Goal: Task Accomplishment & Management: Use online tool/utility

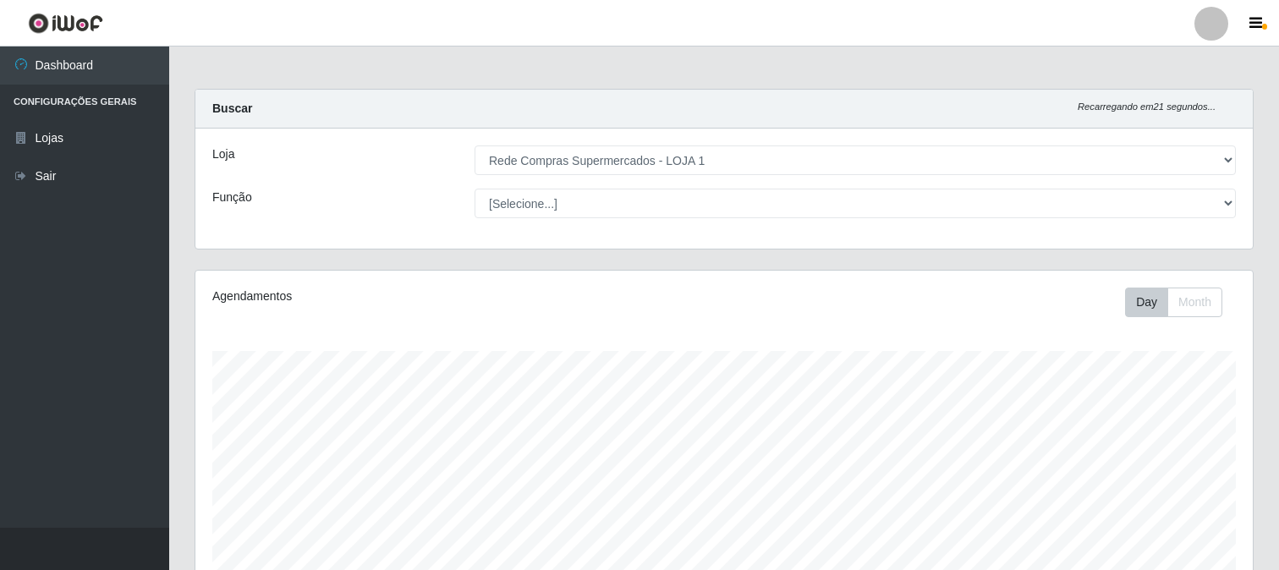
select select "158"
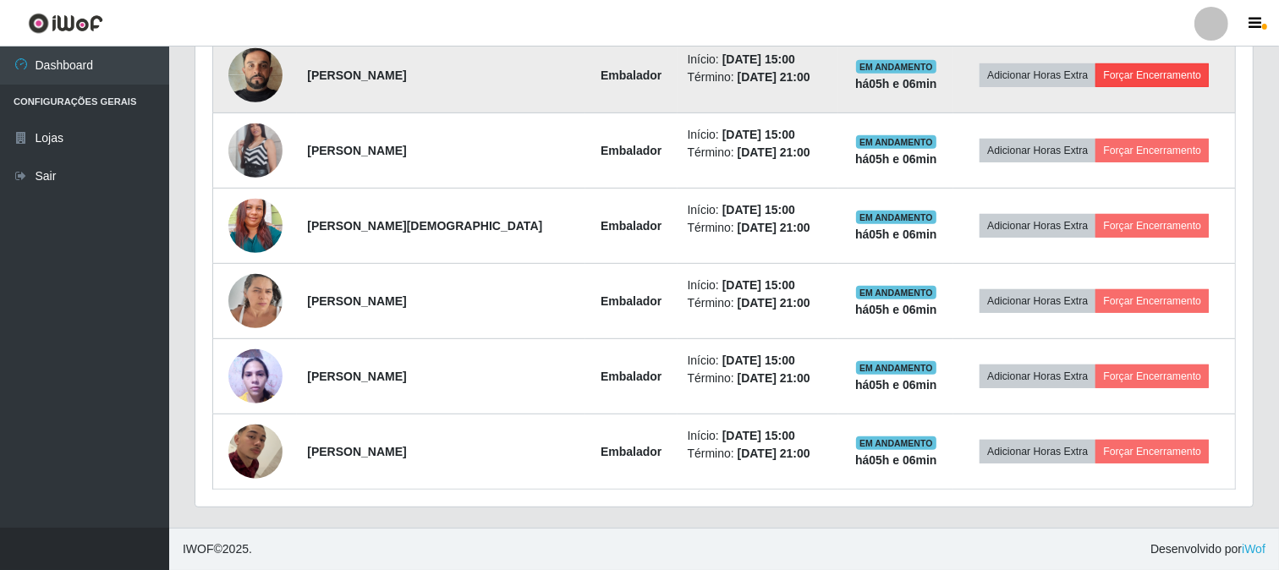
scroll to position [350, 1057]
click at [1168, 73] on button "Forçar Encerramento" at bounding box center [1152, 75] width 113 height 24
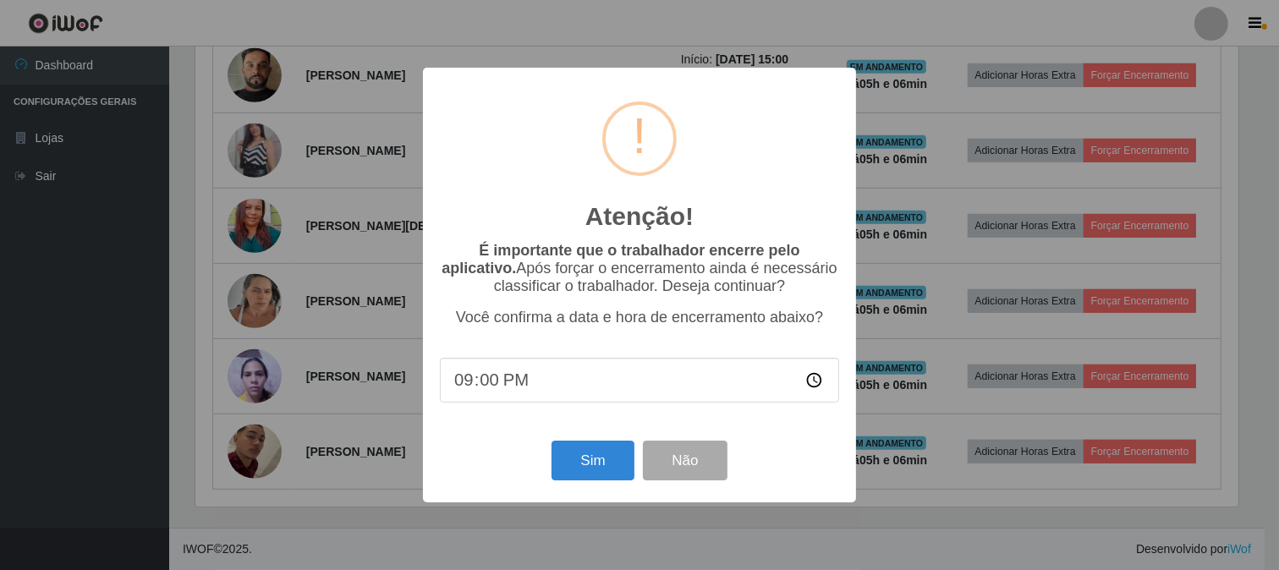
scroll to position [350, 1046]
click at [597, 470] on button "Sim" at bounding box center [595, 461] width 82 height 40
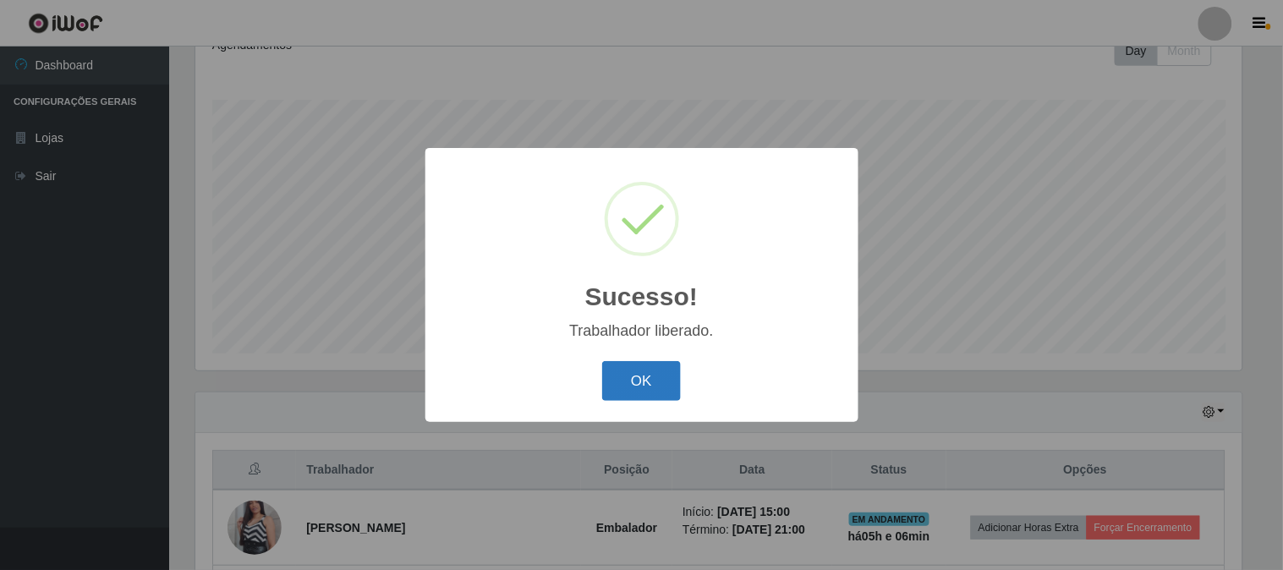
click at [646, 382] on button "OK" at bounding box center [641, 381] width 79 height 40
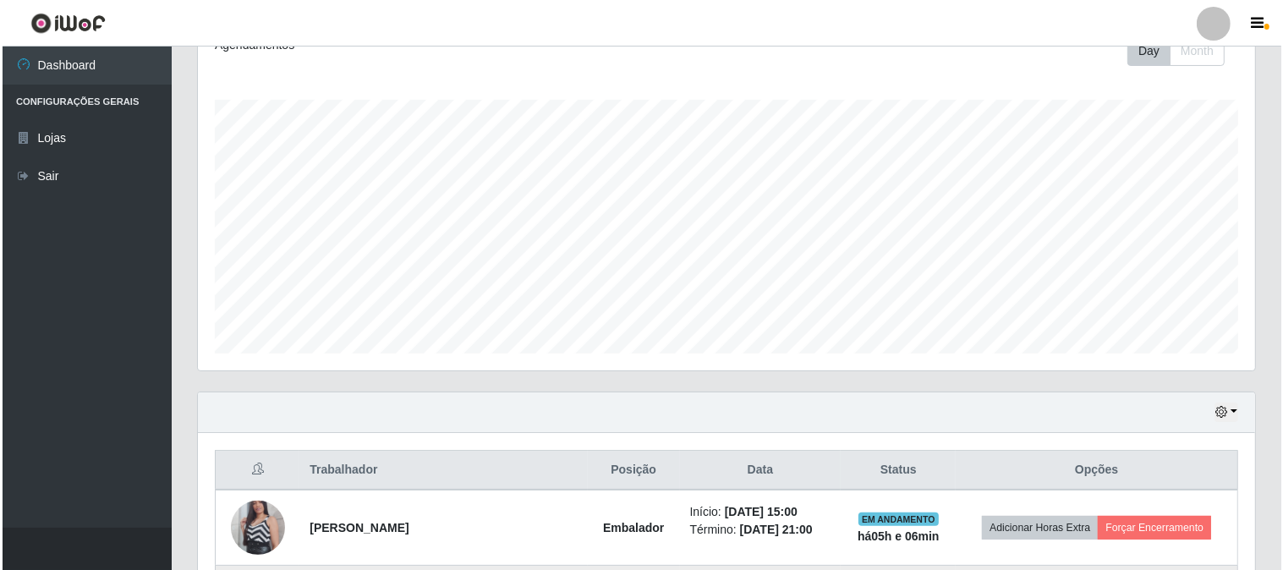
scroll to position [440, 0]
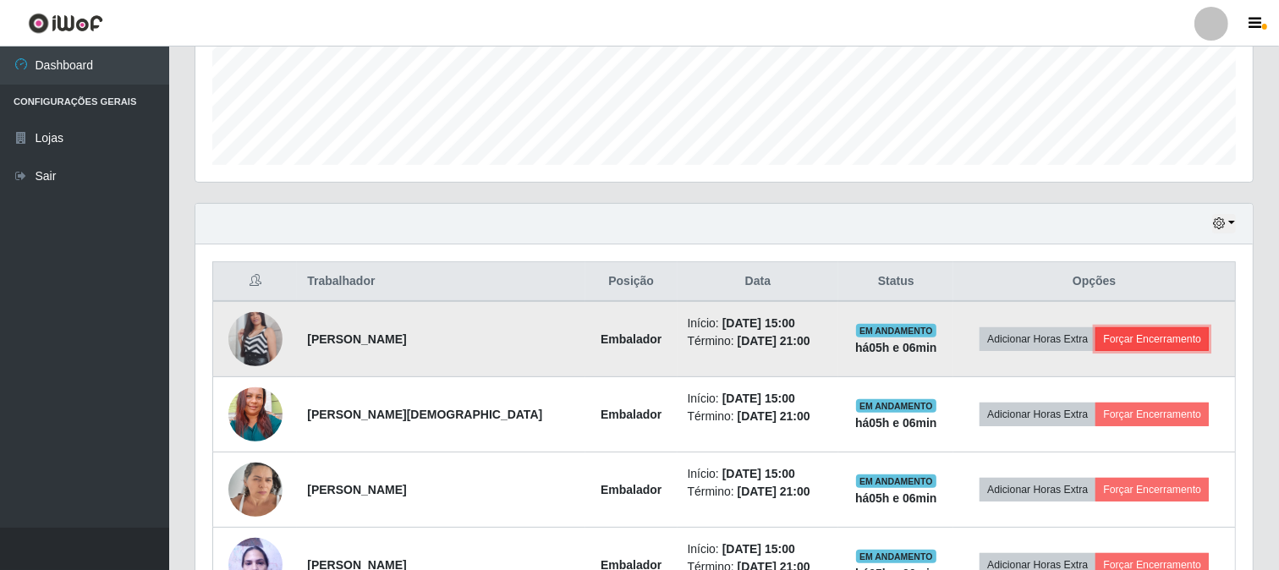
click at [1129, 336] on button "Forçar Encerramento" at bounding box center [1152, 339] width 113 height 24
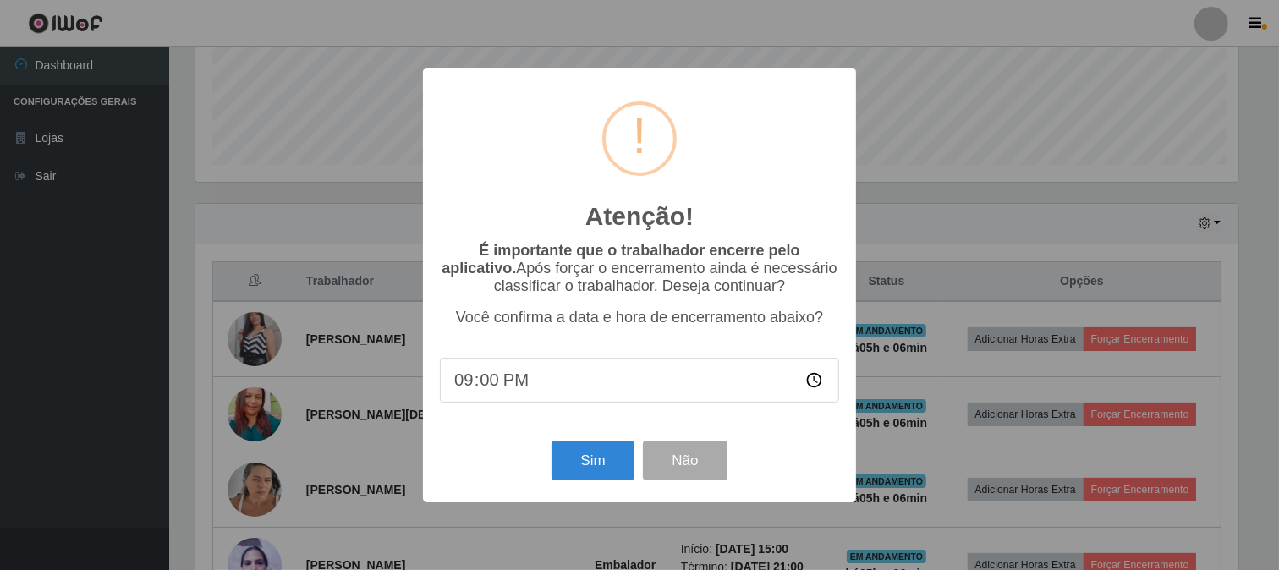
scroll to position [350, 1046]
click at [562, 468] on button "Sim" at bounding box center [595, 461] width 82 height 40
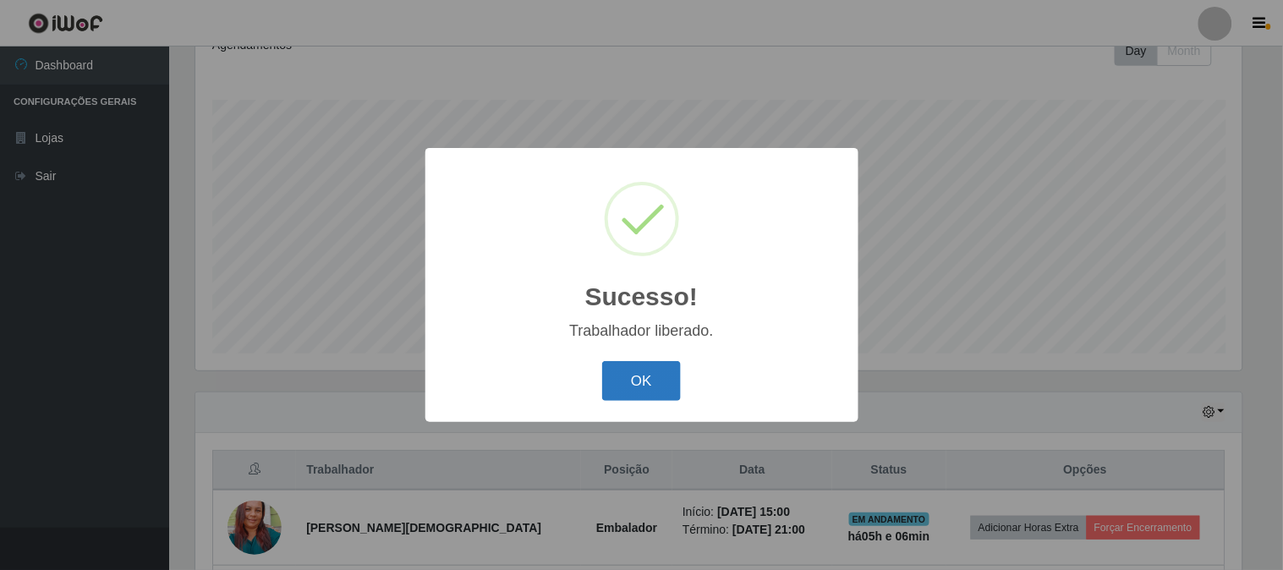
click at [657, 387] on button "OK" at bounding box center [641, 381] width 79 height 40
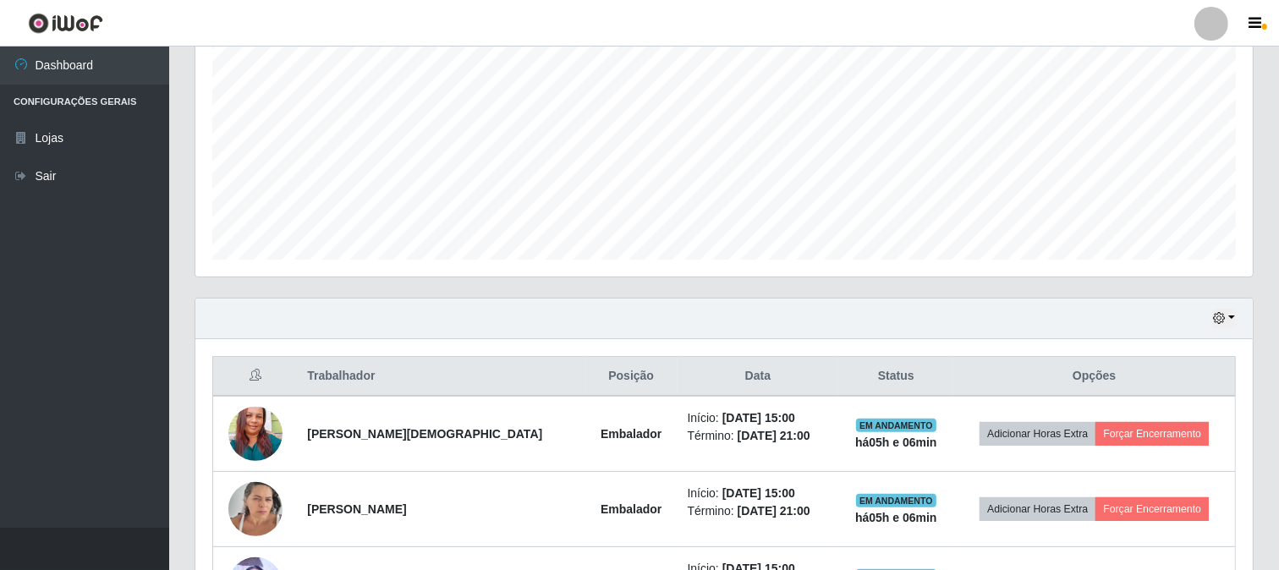
scroll to position [440, 0]
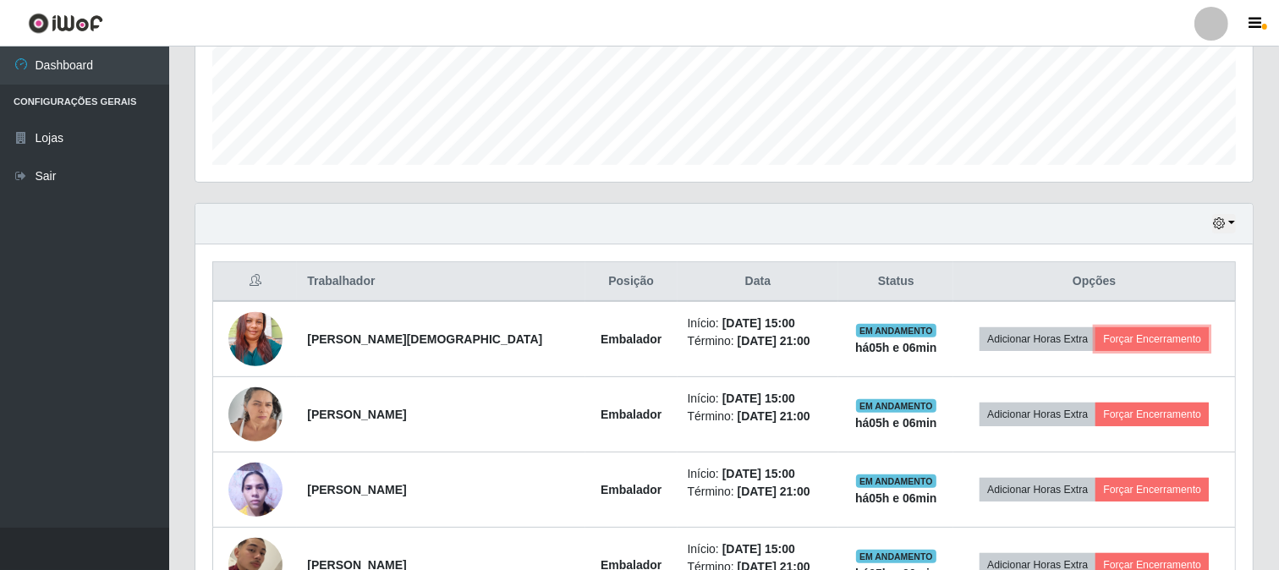
click at [1119, 350] on button "Forçar Encerramento" at bounding box center [1152, 339] width 113 height 24
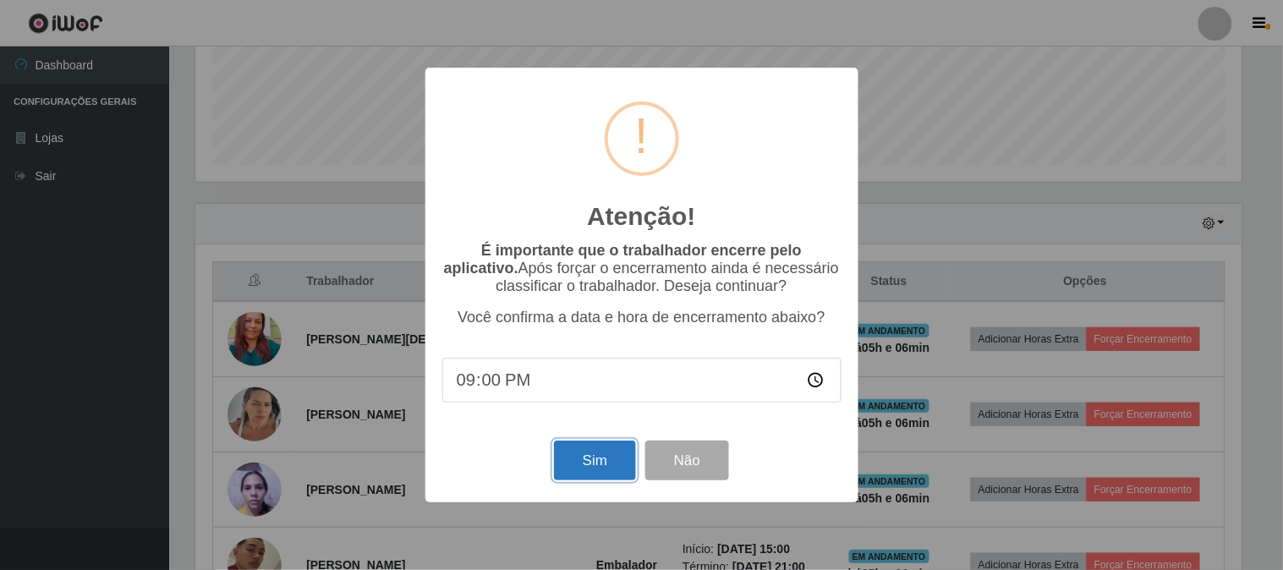
click at [603, 445] on button "Sim" at bounding box center [595, 461] width 82 height 40
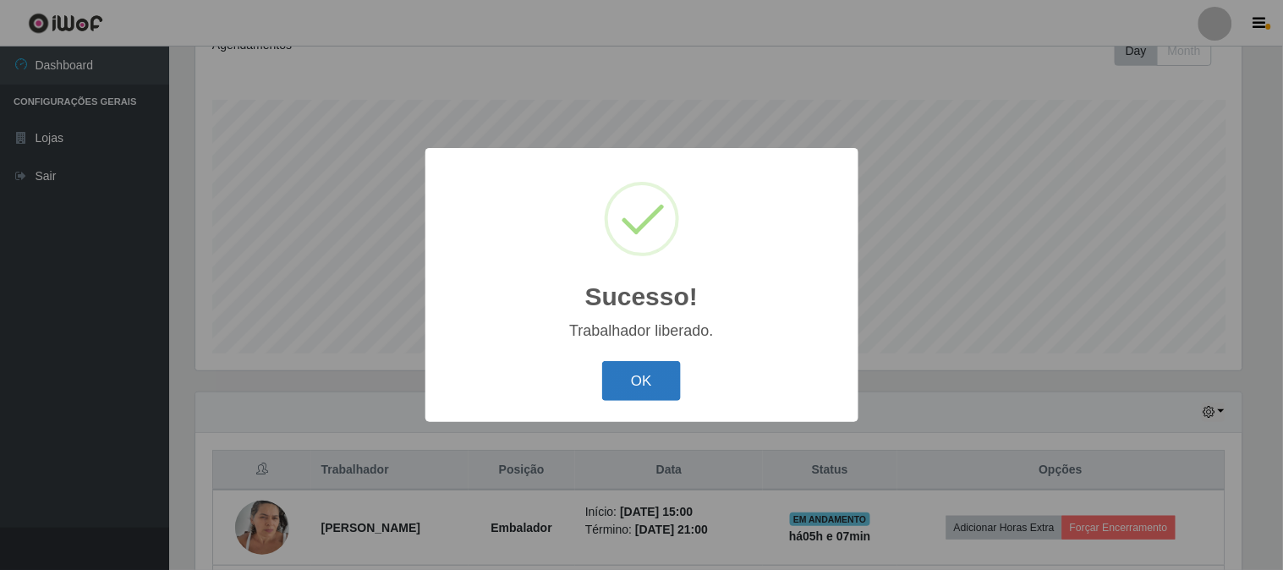
click at [639, 390] on button "OK" at bounding box center [641, 381] width 79 height 40
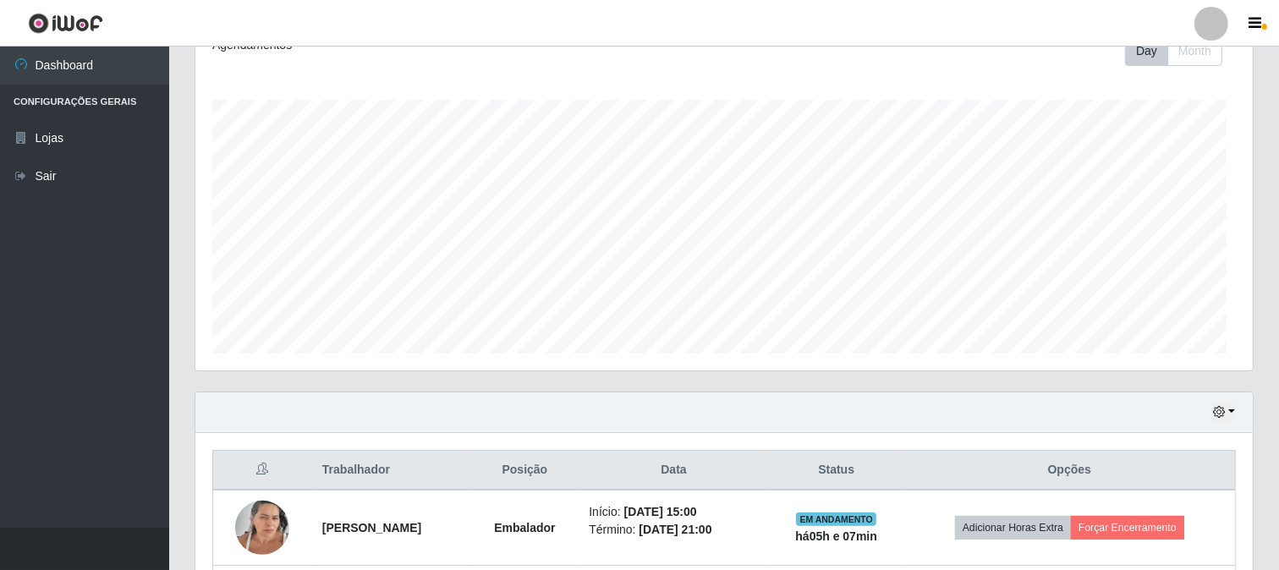
scroll to position [0, 0]
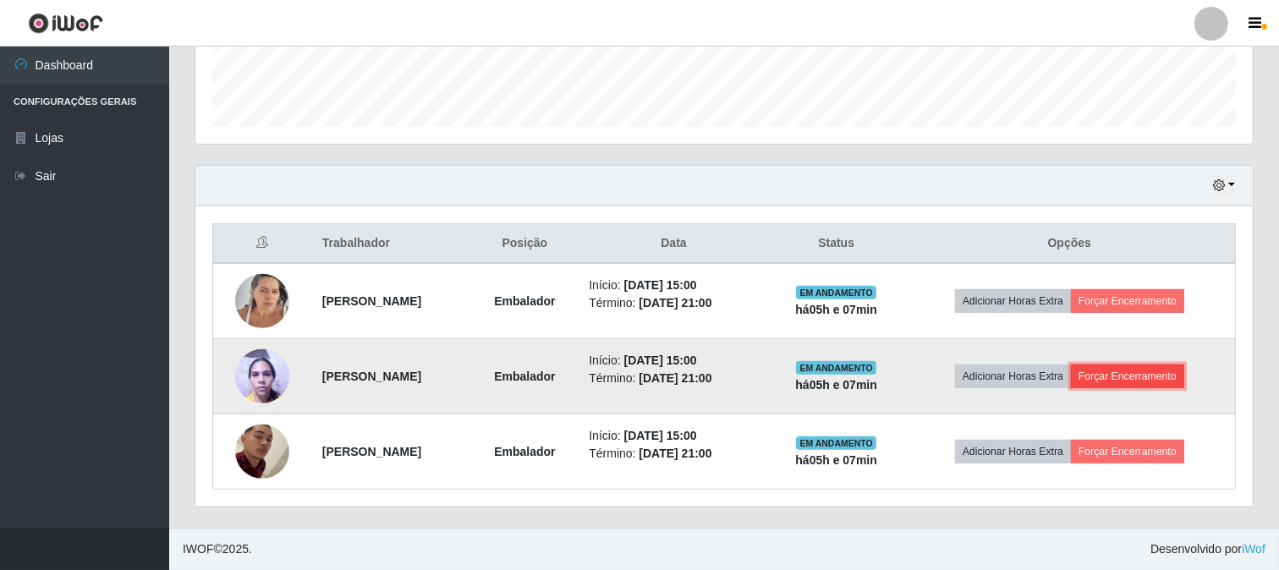
click at [1123, 374] on button "Forçar Encerramento" at bounding box center [1127, 377] width 113 height 24
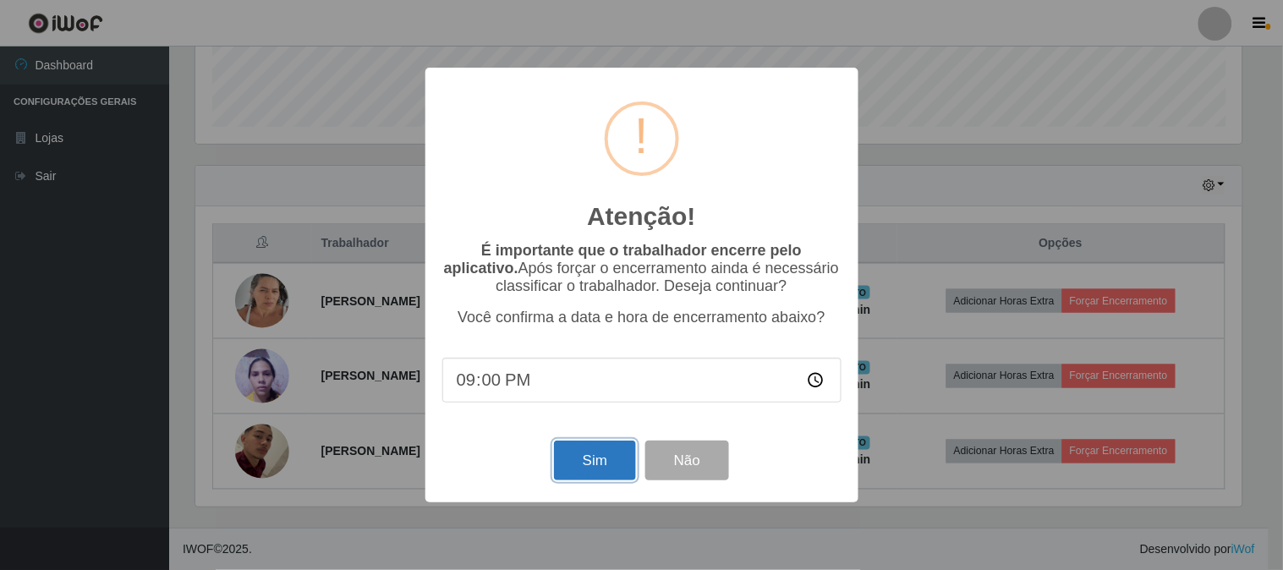
click at [616, 464] on button "Sim" at bounding box center [595, 461] width 82 height 40
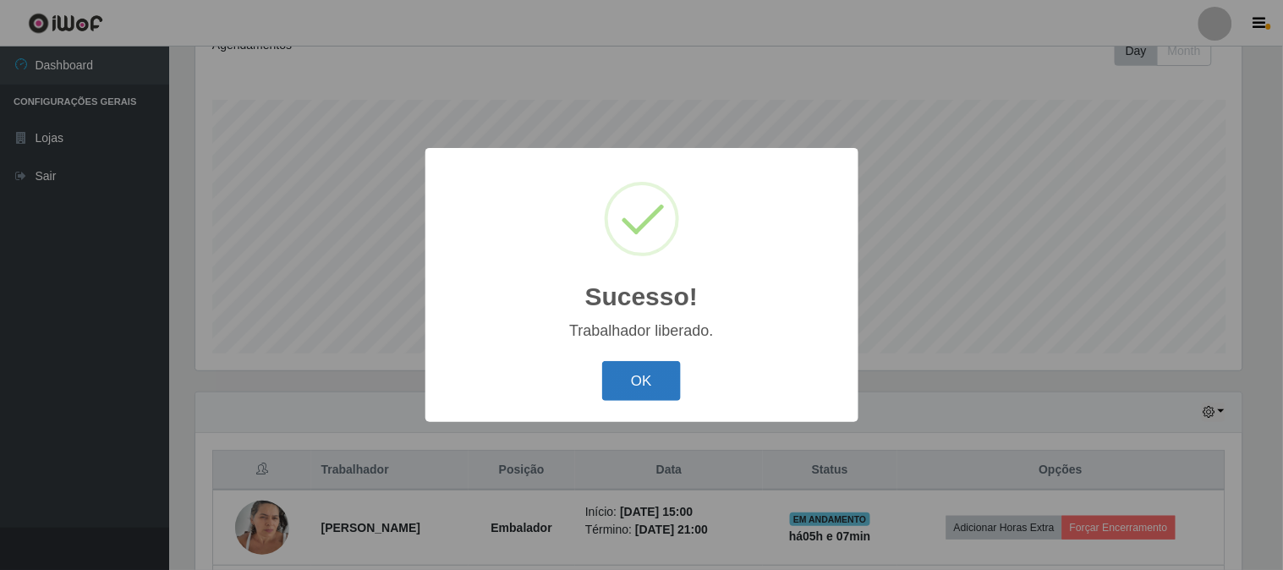
click at [656, 369] on button "OK" at bounding box center [641, 381] width 79 height 40
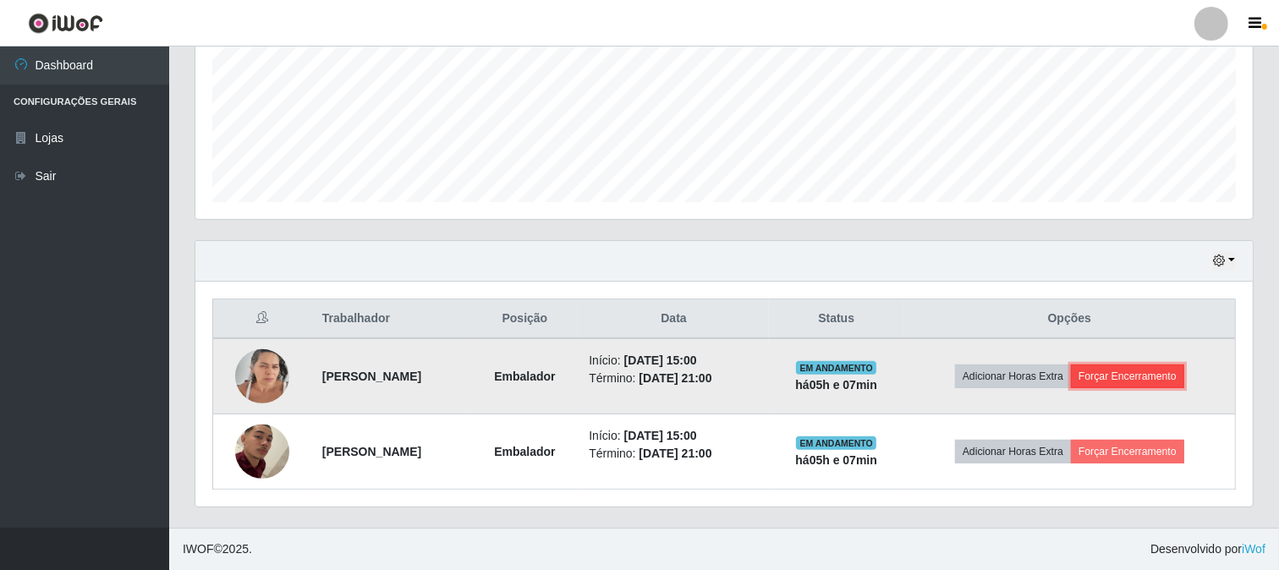
click at [1139, 386] on button "Forçar Encerramento" at bounding box center [1127, 377] width 113 height 24
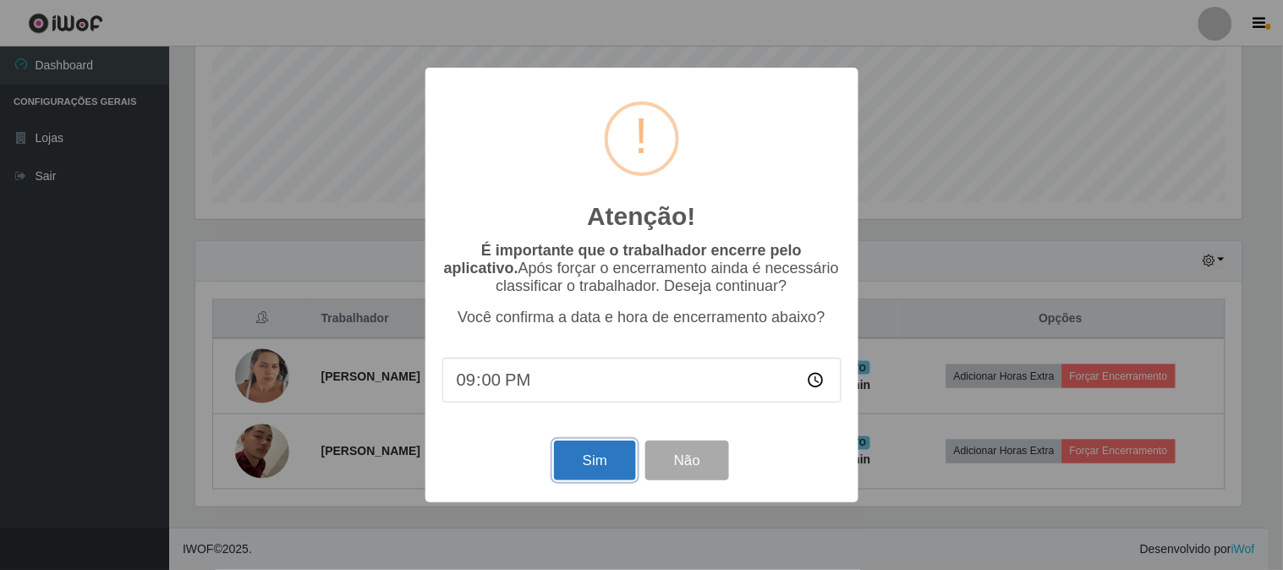
click at [590, 458] on button "Sim" at bounding box center [595, 461] width 82 height 40
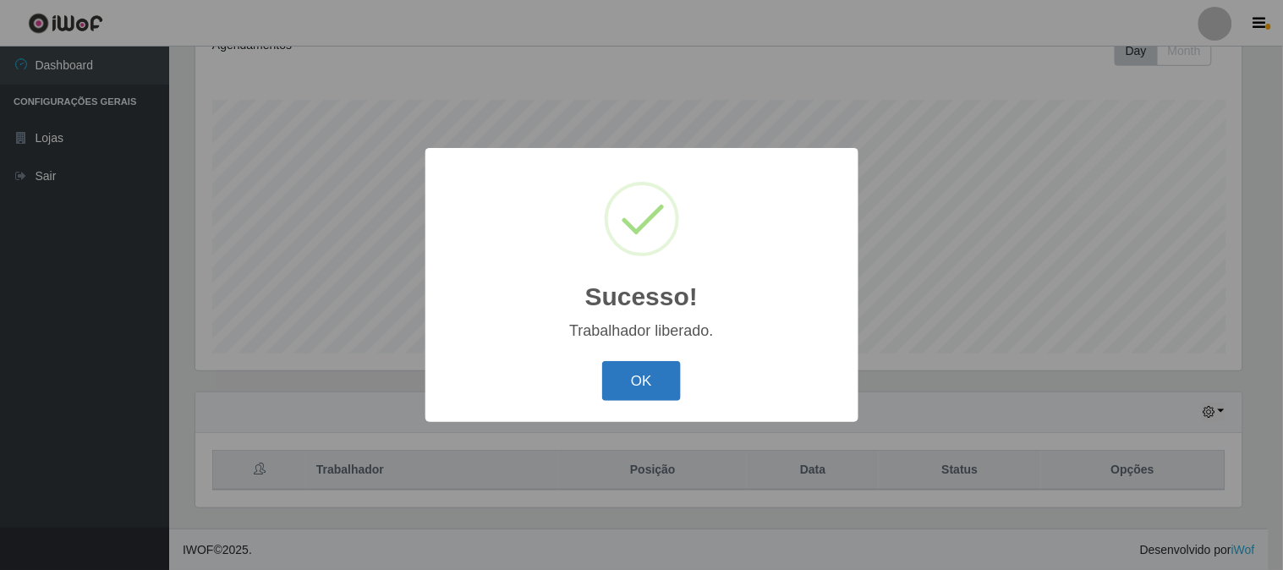
click at [627, 368] on button "OK" at bounding box center [641, 381] width 79 height 40
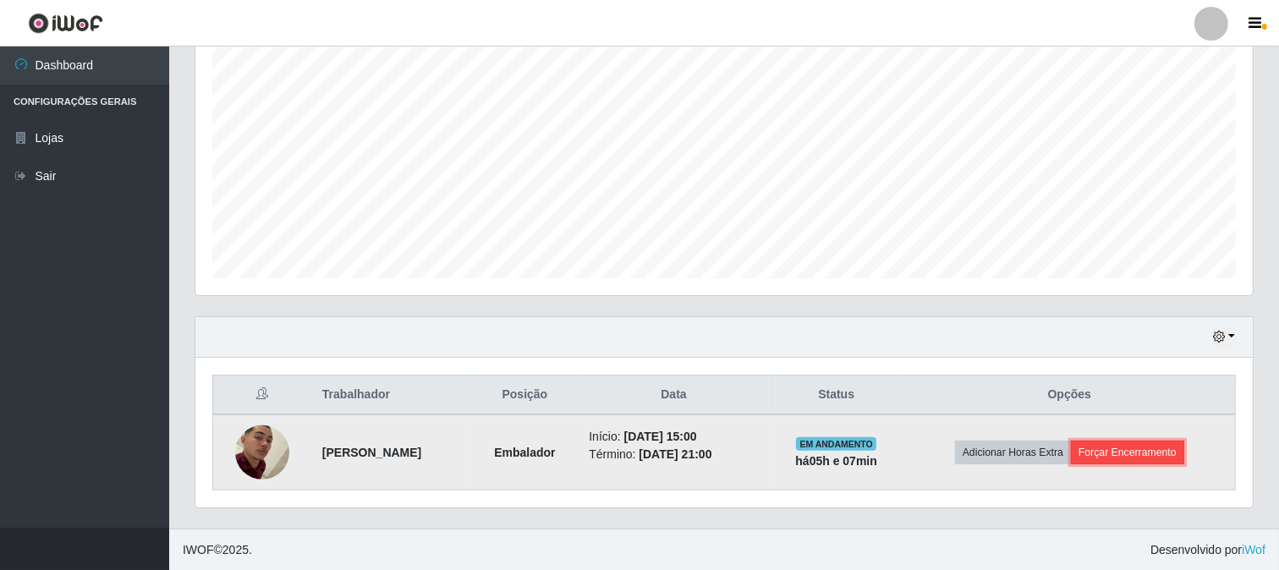
click at [1137, 449] on button "Forçar Encerramento" at bounding box center [1127, 453] width 113 height 24
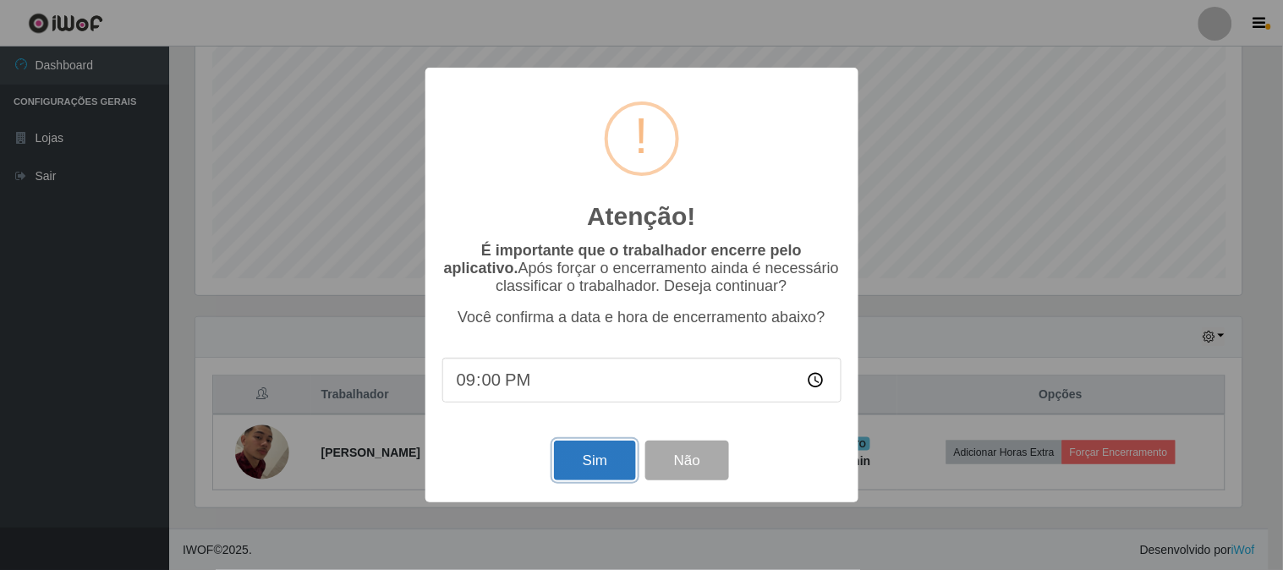
click at [589, 461] on button "Sim" at bounding box center [595, 461] width 82 height 40
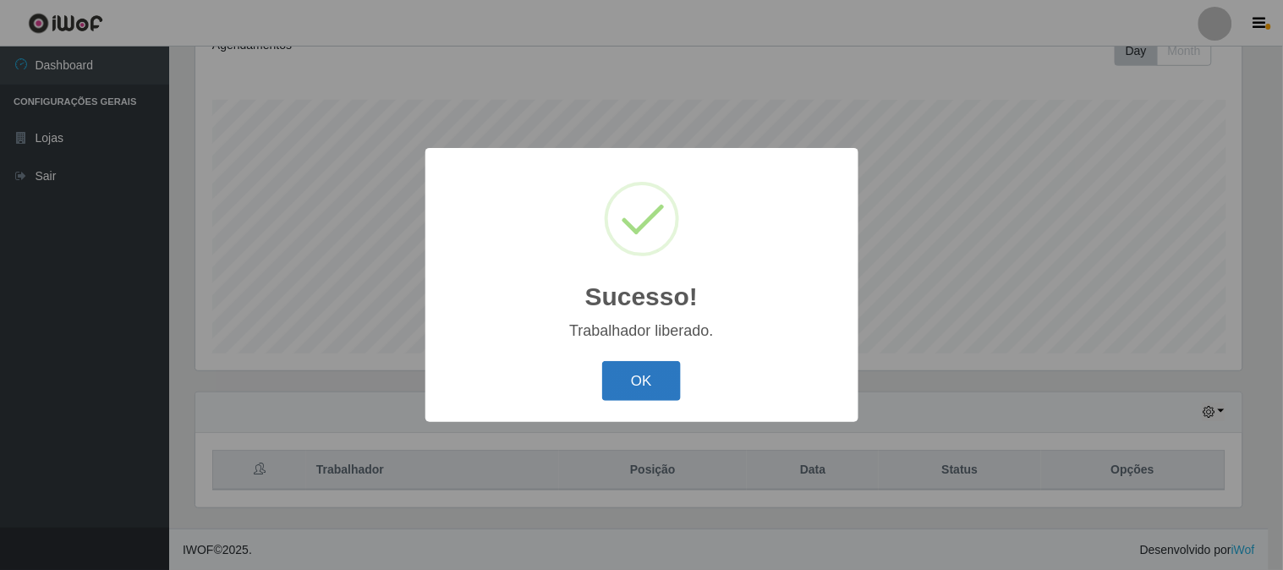
drag, startPoint x: 646, startPoint y: 375, endPoint x: 634, endPoint y: 366, distance: 14.6
click at [646, 376] on button "OK" at bounding box center [641, 381] width 79 height 40
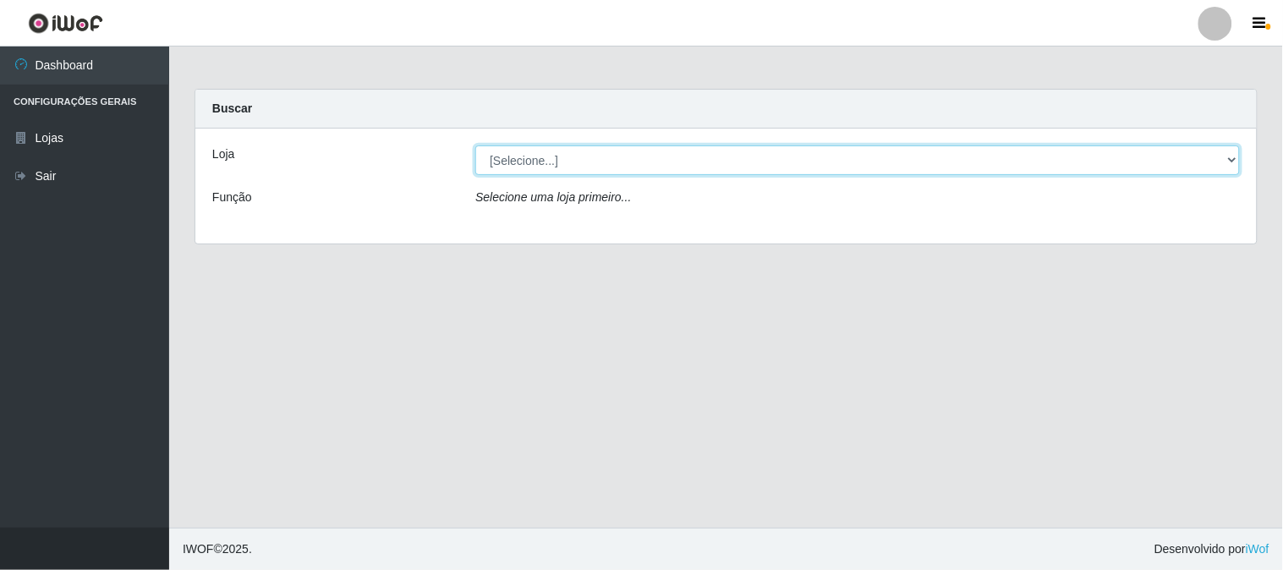
click at [519, 157] on select "[Selecione...] Rede Compras Supermercados - LOJA 1" at bounding box center [857, 161] width 765 height 30
select select "158"
click at [475, 146] on select "[Selecione...] Rede Compras Supermercados - LOJA 1" at bounding box center [857, 161] width 765 height 30
